Goal: Information Seeking & Learning: Learn about a topic

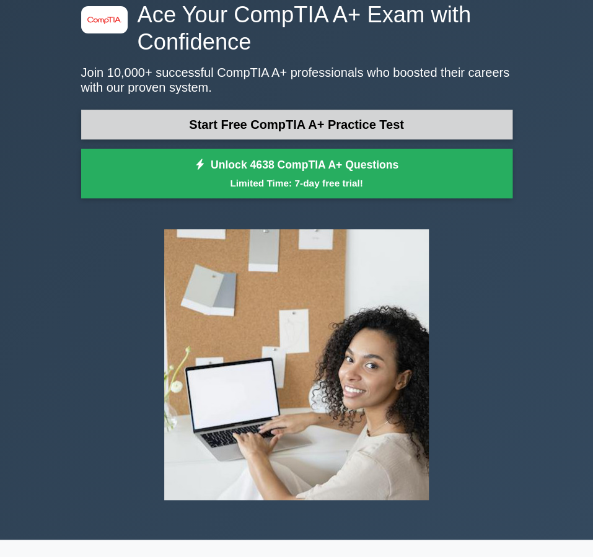
click at [190, 128] on link "Start Free CompTIA A+ Practice Test" at bounding box center [296, 125] width 431 height 30
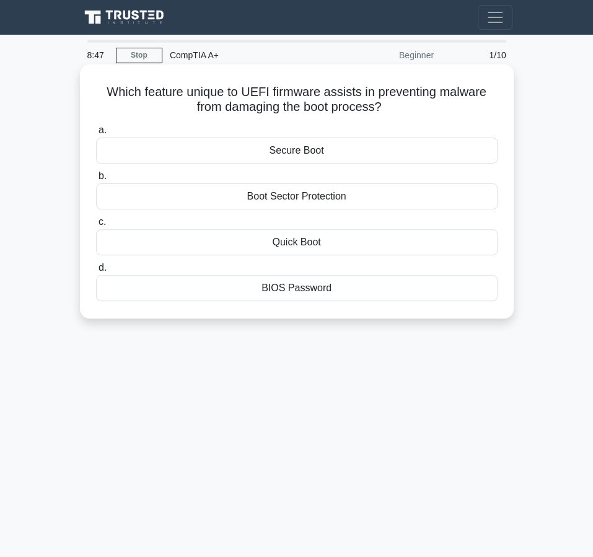
click at [343, 150] on div "Secure Boot" at bounding box center [297, 151] width 402 height 26
click at [96, 134] on input "a. Secure Boot" at bounding box center [96, 130] width 0 height 8
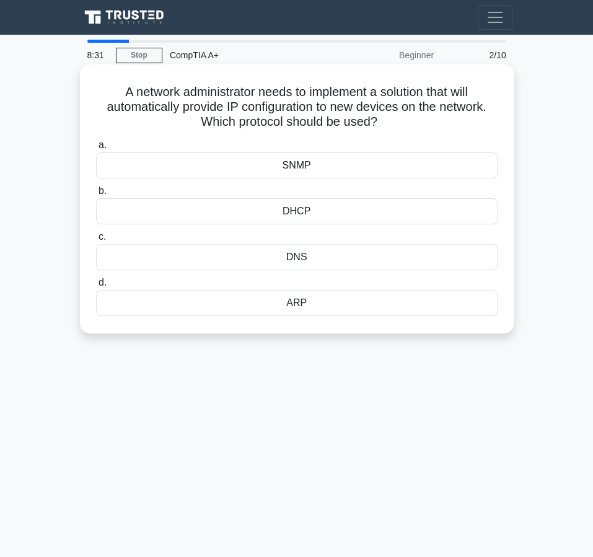
click at [309, 213] on div "DHCP" at bounding box center [297, 211] width 402 height 26
click at [96, 195] on input "b. DHCP" at bounding box center [96, 191] width 0 height 8
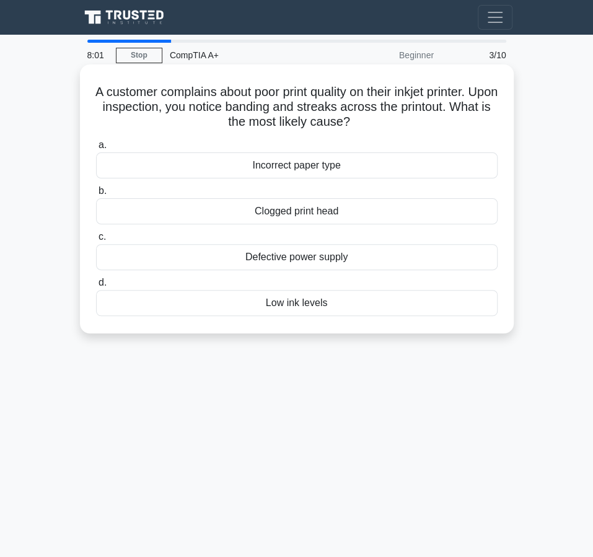
click at [290, 219] on div "Clogged print head" at bounding box center [297, 211] width 402 height 26
click at [96, 195] on input "b. Clogged print head" at bounding box center [96, 191] width 0 height 8
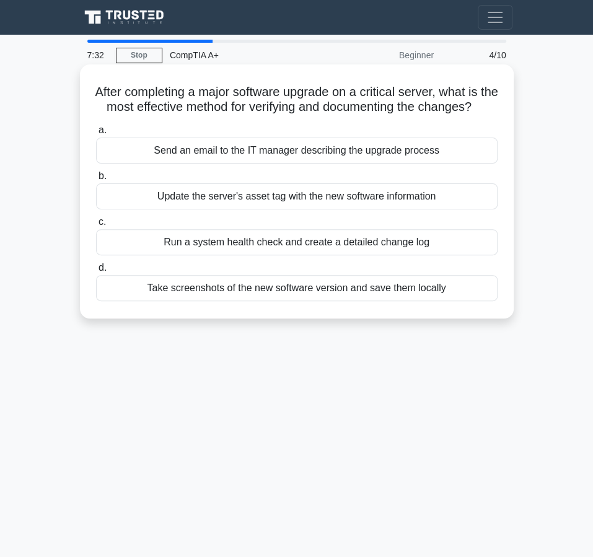
click at [198, 301] on div "Take screenshots of the new software version and save them locally" at bounding box center [297, 288] width 402 height 26
click at [96, 272] on input "d. Take screenshots of the new software version and save them locally" at bounding box center [96, 268] width 0 height 8
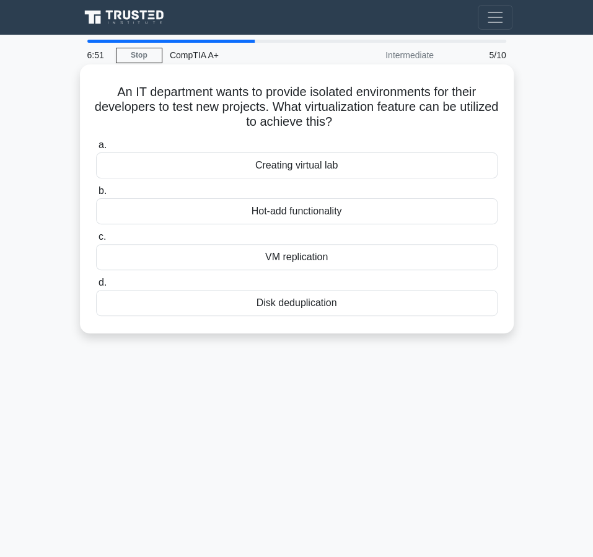
click at [274, 263] on div "VM replication" at bounding box center [297, 257] width 402 height 26
click at [96, 241] on input "c. VM replication" at bounding box center [96, 237] width 0 height 8
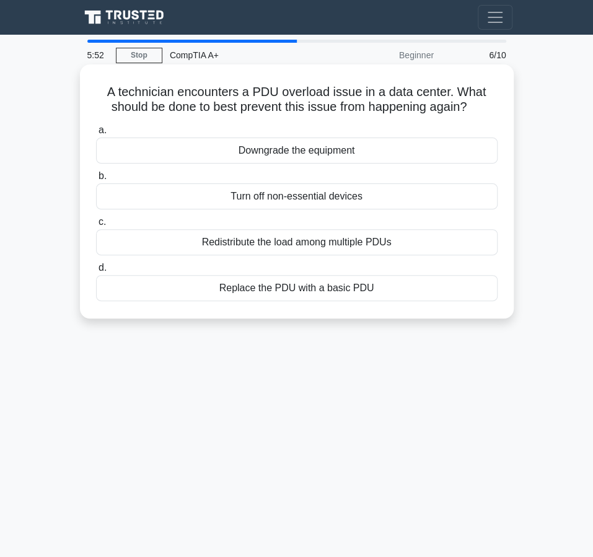
click at [304, 202] on div "Turn off non-essential devices" at bounding box center [297, 196] width 402 height 26
click at [96, 180] on input "b. Turn off non-essential devices" at bounding box center [96, 176] width 0 height 8
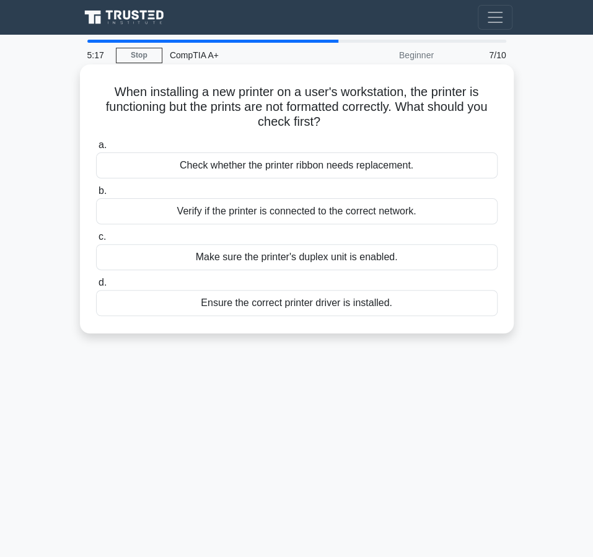
click at [244, 305] on div "Ensure the correct printer driver is installed." at bounding box center [297, 303] width 402 height 26
click at [96, 287] on input "d. Ensure the correct printer driver is installed." at bounding box center [96, 283] width 0 height 8
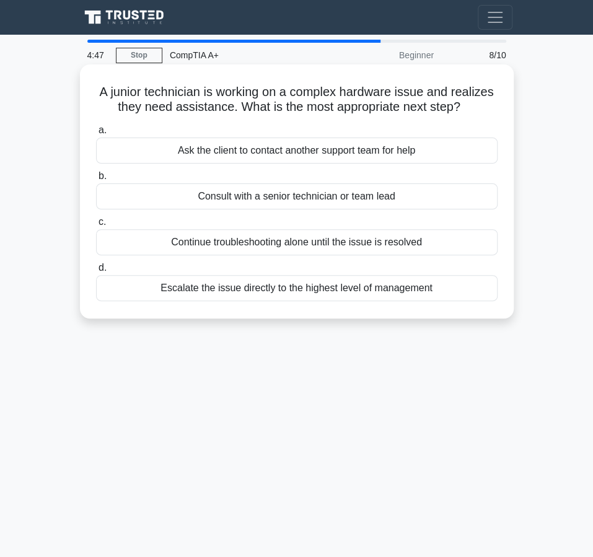
click at [280, 201] on div "Consult with a senior technician or team lead" at bounding box center [297, 196] width 402 height 26
click at [96, 180] on input "b. Consult with a senior technician or team lead" at bounding box center [96, 176] width 0 height 8
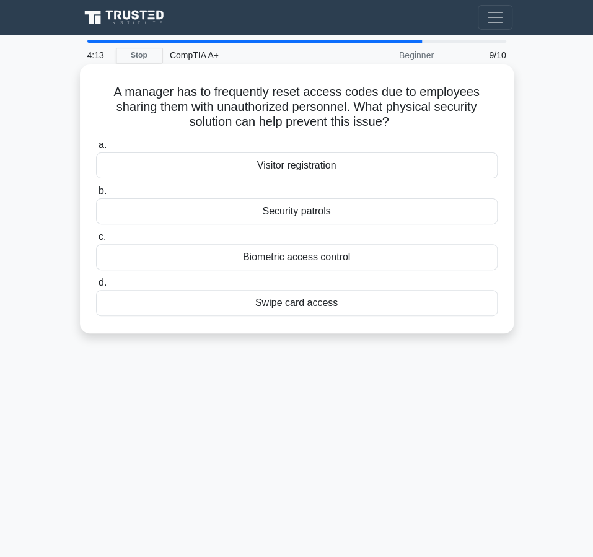
click at [317, 255] on div "Biometric access control" at bounding box center [297, 257] width 402 height 26
click at [96, 241] on input "c. Biometric access control" at bounding box center [96, 237] width 0 height 8
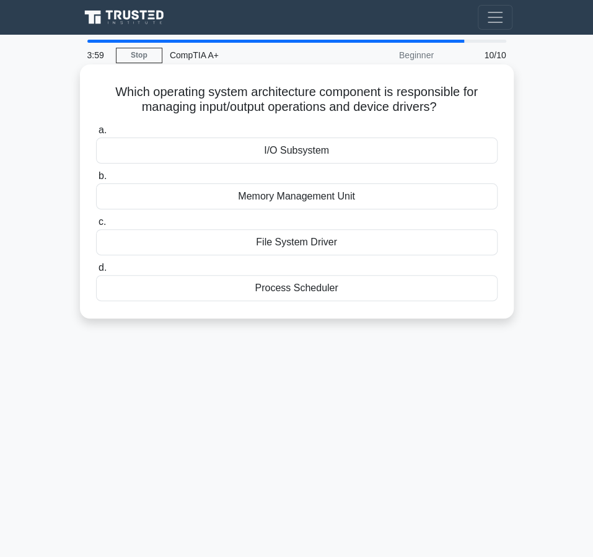
click at [327, 153] on div "I/O Subsystem" at bounding box center [297, 151] width 402 height 26
click at [96, 134] on input "a. I/O Subsystem" at bounding box center [96, 130] width 0 height 8
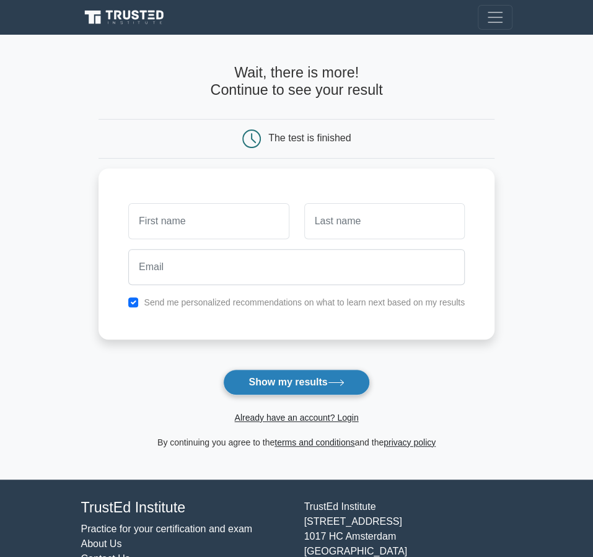
click at [310, 382] on button "Show my results" at bounding box center [296, 382] width 146 height 26
